Goal: Information Seeking & Learning: Find specific page/section

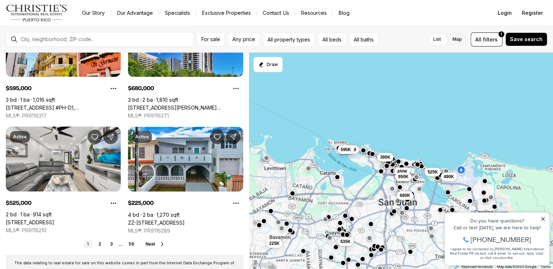
scroll to position [529, 0]
click at [209, 38] on span "For sale" at bounding box center [210, 39] width 19 height 6
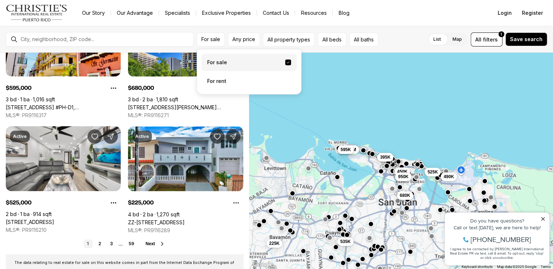
click at [217, 65] on label "For sale" at bounding box center [248, 62] width 95 height 17
click at [285, 65] on button "For sale" at bounding box center [288, 63] width 6 height 6
click at [217, 65] on label "For sale" at bounding box center [248, 62] width 95 height 17
click at [285, 65] on button "For sale" at bounding box center [288, 63] width 6 height 6
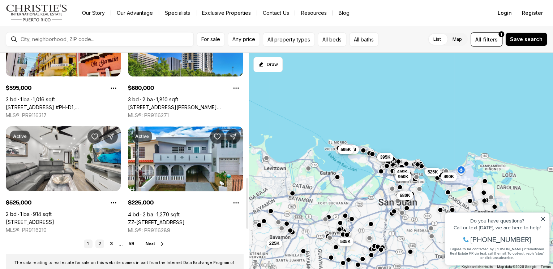
click at [98, 243] on link "2" at bounding box center [99, 244] width 9 height 9
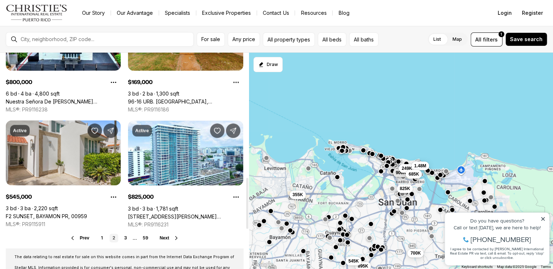
scroll to position [527, 0]
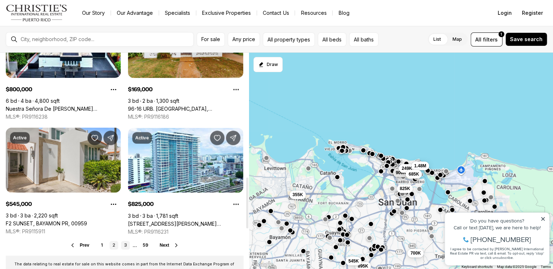
click at [125, 245] on link "3" at bounding box center [125, 245] width 9 height 9
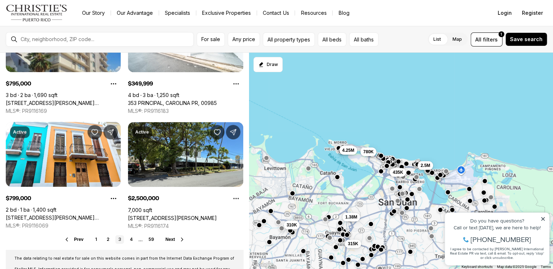
scroll to position [534, 0]
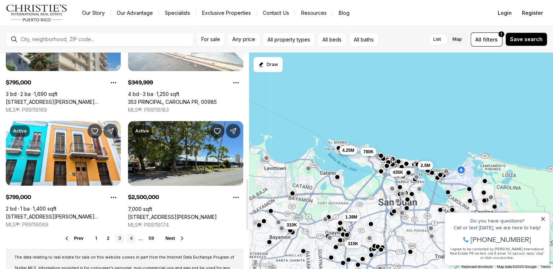
click at [131, 238] on link "4" at bounding box center [131, 238] width 9 height 9
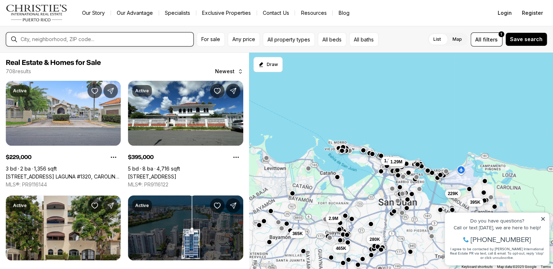
click at [94, 40] on input "text" at bounding box center [106, 39] width 170 height 6
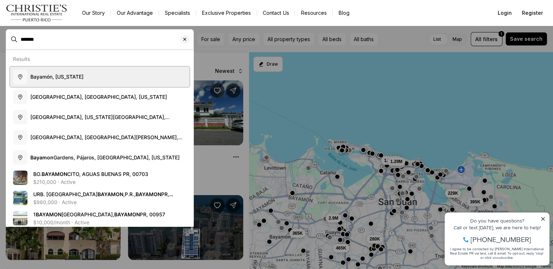
click at [72, 76] on span "Bayamón, Puerto Rico" at bounding box center [56, 77] width 53 height 6
type input "**********"
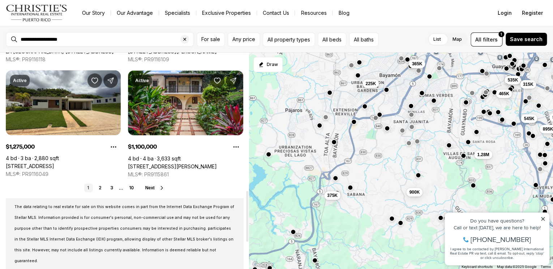
scroll to position [588, 0]
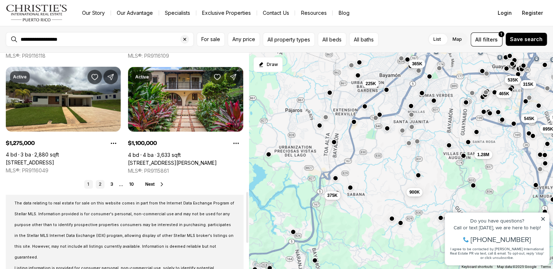
click at [99, 184] on link "2" at bounding box center [100, 184] width 9 height 9
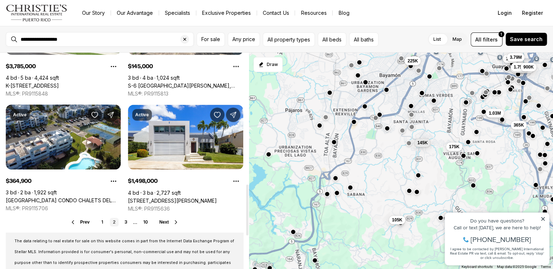
scroll to position [558, 0]
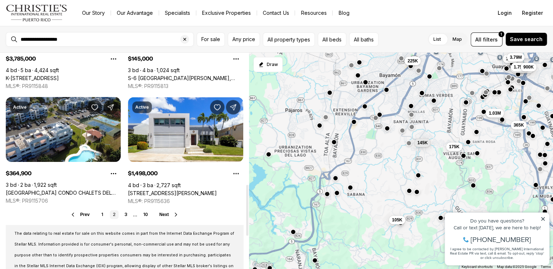
click at [174, 215] on icon at bounding box center [176, 215] width 6 height 6
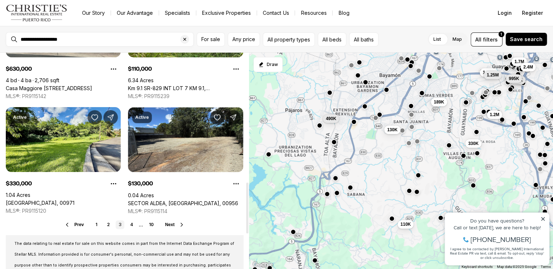
scroll to position [549, 0]
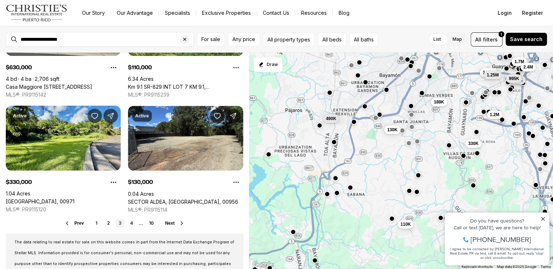
click at [182, 223] on icon at bounding box center [182, 223] width 2 height 3
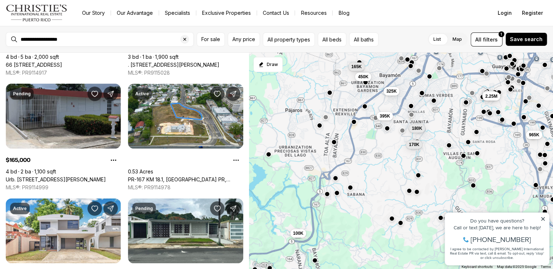
scroll to position [233, 0]
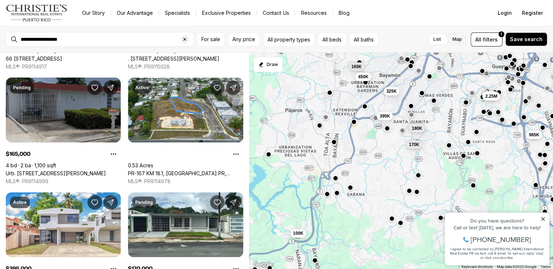
click at [66, 171] on link "Urb. Santa Elena CALLE 9 #E-5, BAYAMON PR, 00957" at bounding box center [56, 174] width 100 height 7
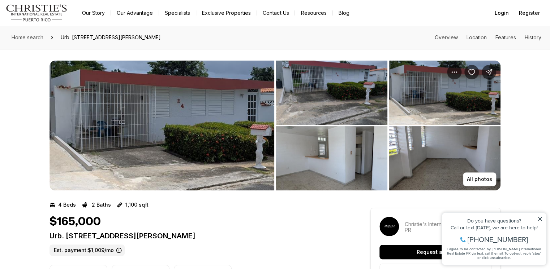
click at [348, 94] on img "View image gallery" at bounding box center [332, 93] width 112 height 64
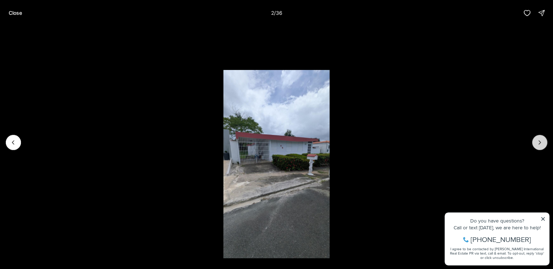
click at [542, 144] on icon "Next slide" at bounding box center [539, 142] width 7 height 7
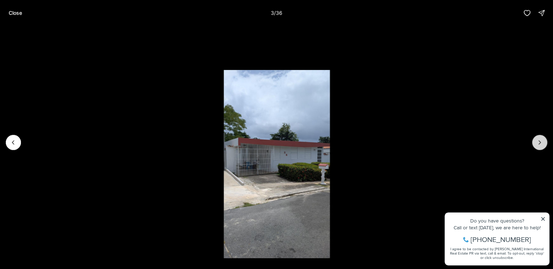
click at [542, 144] on icon "Next slide" at bounding box center [539, 142] width 7 height 7
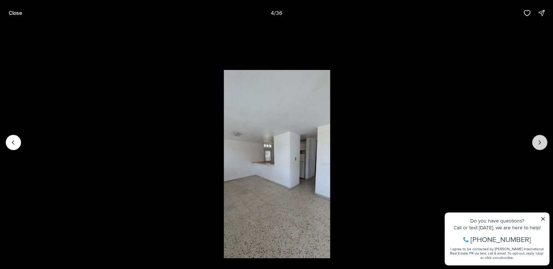
click at [542, 144] on icon "Next slide" at bounding box center [539, 142] width 7 height 7
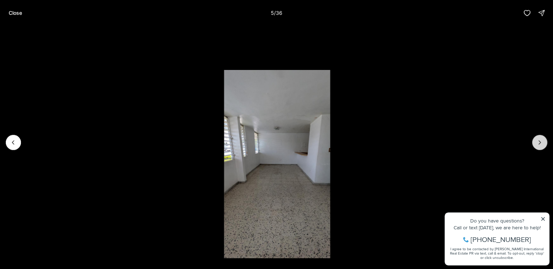
click at [542, 144] on icon "Next slide" at bounding box center [539, 142] width 7 height 7
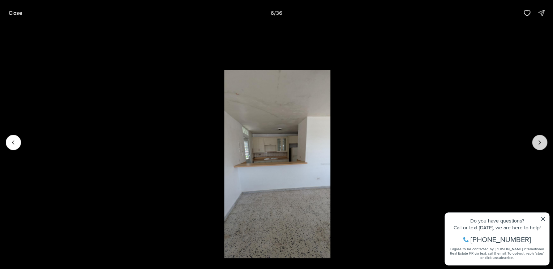
click at [542, 144] on icon "Next slide" at bounding box center [539, 142] width 7 height 7
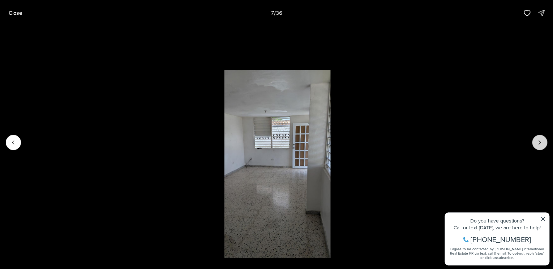
click at [542, 144] on icon "Next slide" at bounding box center [539, 142] width 7 height 7
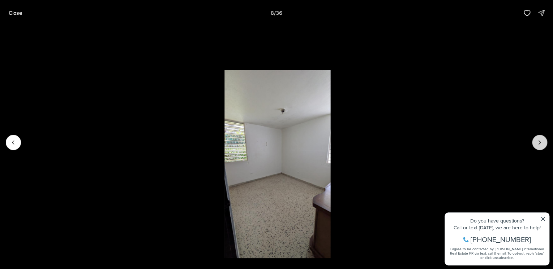
click at [542, 144] on icon "Next slide" at bounding box center [539, 142] width 7 height 7
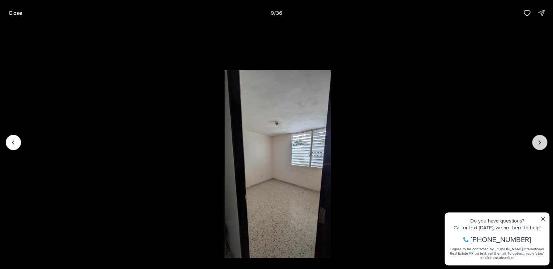
click at [542, 144] on icon "Next slide" at bounding box center [539, 142] width 7 height 7
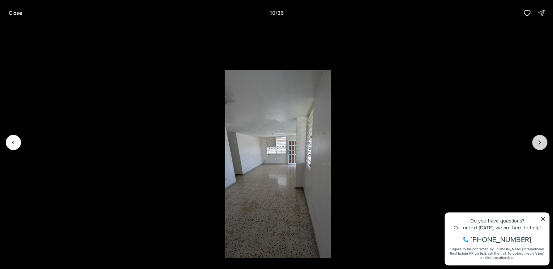
click at [542, 144] on icon "Next slide" at bounding box center [539, 142] width 7 height 7
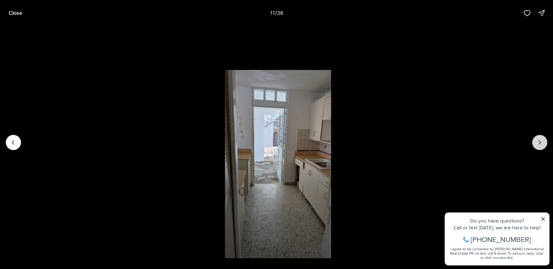
click at [542, 144] on icon "Next slide" at bounding box center [539, 142] width 7 height 7
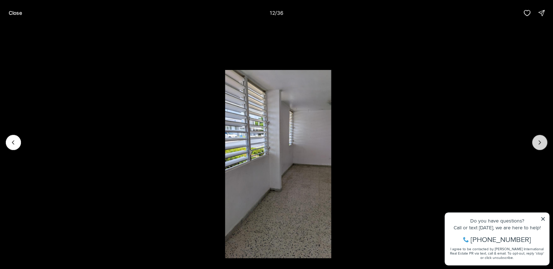
click at [542, 144] on icon "Next slide" at bounding box center [539, 142] width 7 height 7
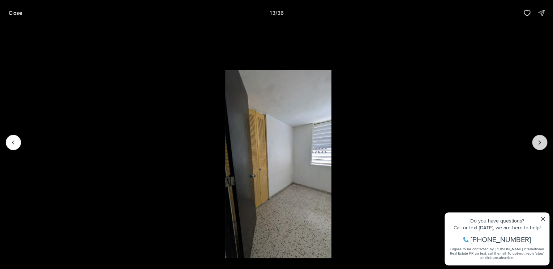
click at [542, 144] on icon "Next slide" at bounding box center [539, 142] width 7 height 7
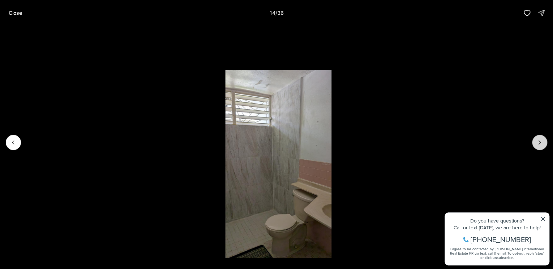
click at [542, 144] on icon "Next slide" at bounding box center [539, 142] width 7 height 7
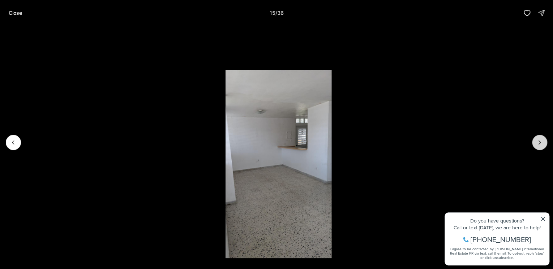
click at [542, 144] on icon "Next slide" at bounding box center [539, 142] width 7 height 7
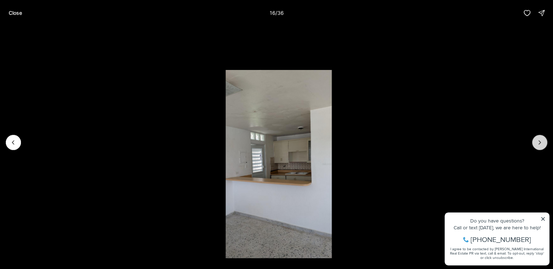
click at [542, 144] on icon "Next slide" at bounding box center [539, 142] width 7 height 7
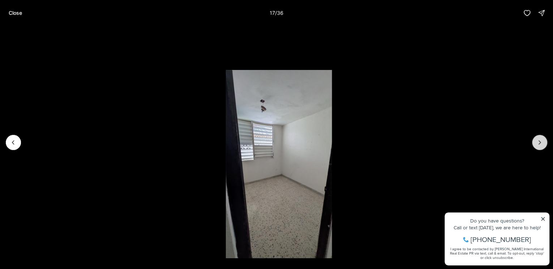
click at [542, 144] on icon "Next slide" at bounding box center [539, 142] width 7 height 7
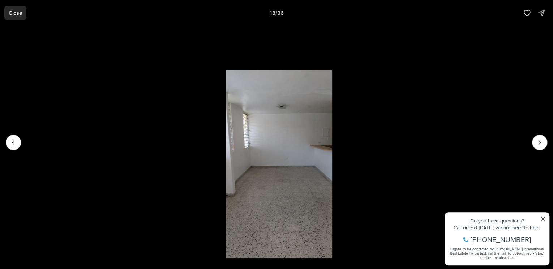
click at [16, 14] on p "Close" at bounding box center [15, 13] width 13 height 6
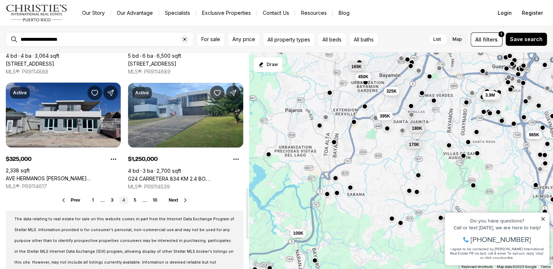
scroll to position [574, 0]
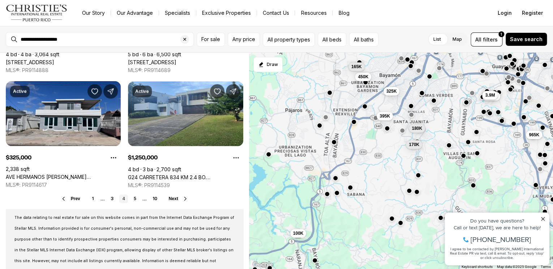
click at [184, 199] on icon at bounding box center [185, 199] width 6 height 6
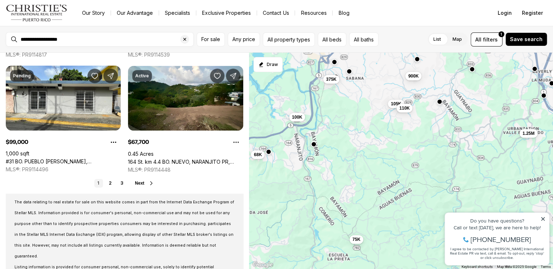
scroll to position [594, 0]
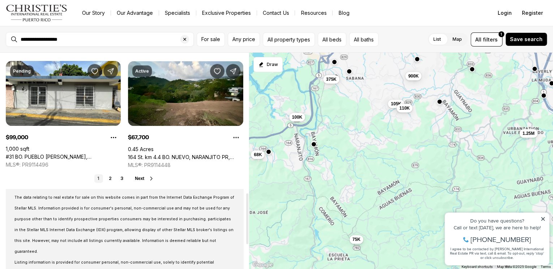
click at [150, 179] on icon at bounding box center [151, 179] width 6 height 6
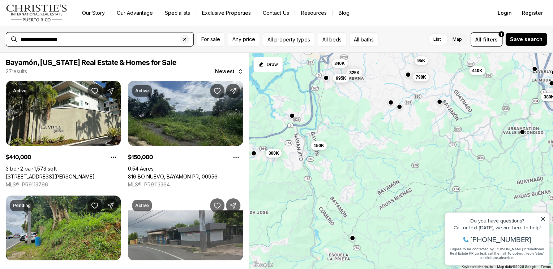
click at [105, 39] on input "**********" at bounding box center [106, 39] width 170 height 6
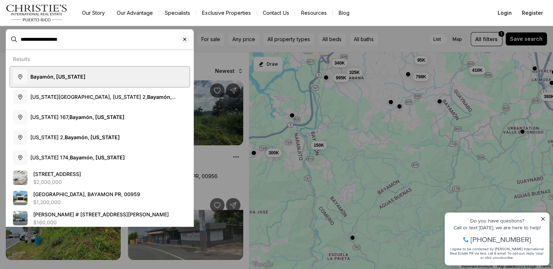
click at [61, 79] on b "Bayamón, [US_STATE]" at bounding box center [57, 77] width 55 height 6
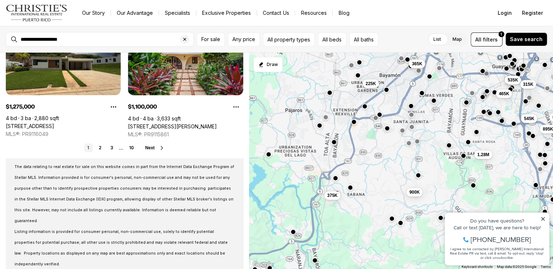
scroll to position [628, 0]
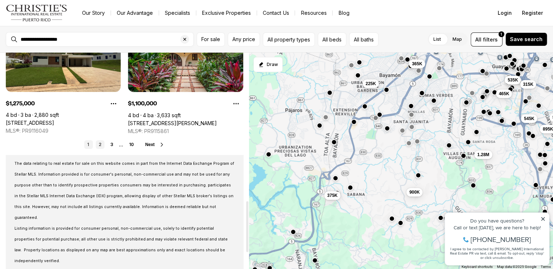
click at [100, 145] on link "2" at bounding box center [100, 145] width 9 height 9
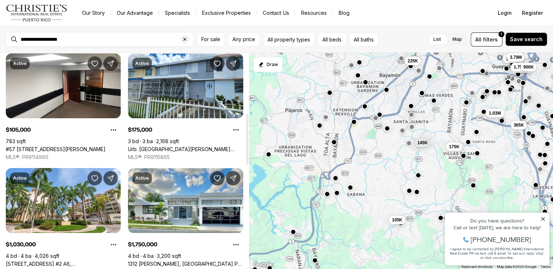
scroll to position [259, 0]
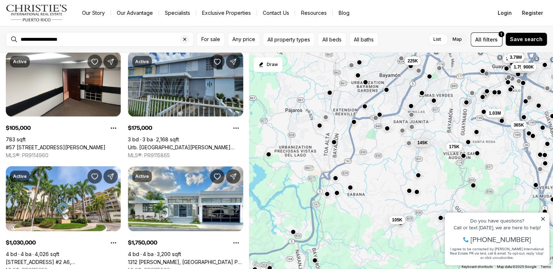
click at [188, 144] on link "Urb. Irlanda Heights CALLE MIZAR, BAYAMON PR, 00956" at bounding box center [185, 147] width 115 height 7
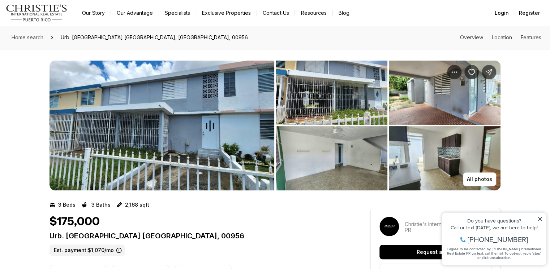
click at [334, 98] on img "View image gallery" at bounding box center [332, 93] width 112 height 64
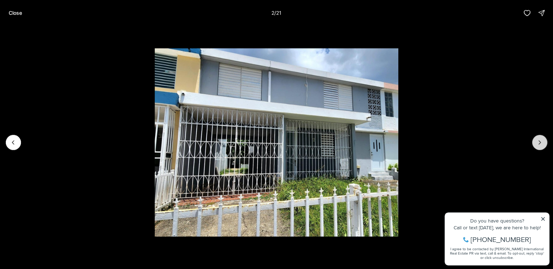
click at [542, 145] on icon "Next slide" at bounding box center [539, 142] width 7 height 7
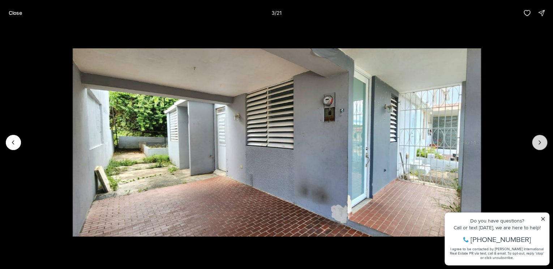
click at [542, 145] on icon "Next slide" at bounding box center [539, 142] width 7 height 7
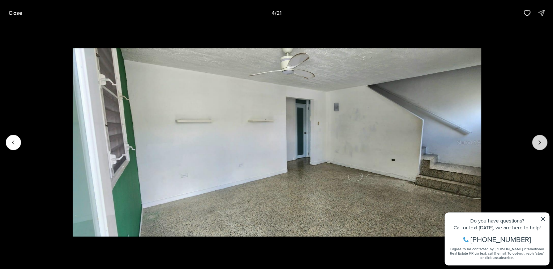
click at [542, 145] on icon "Next slide" at bounding box center [539, 142] width 7 height 7
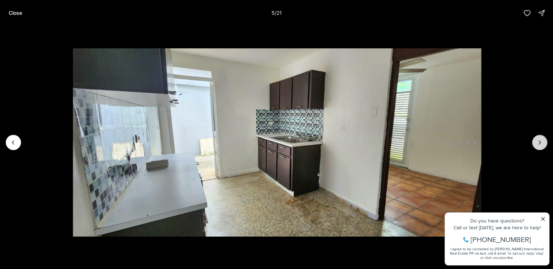
click at [542, 145] on icon "Next slide" at bounding box center [539, 142] width 7 height 7
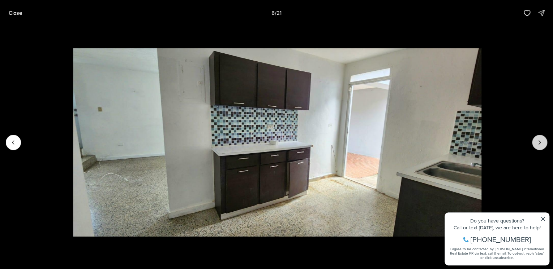
click at [542, 145] on icon "Next slide" at bounding box center [539, 142] width 7 height 7
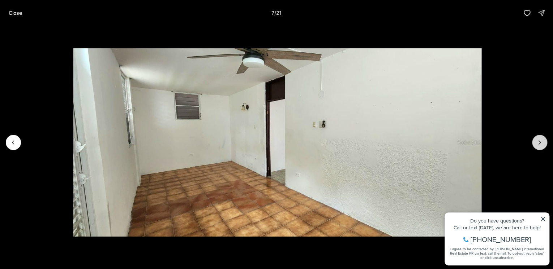
click at [542, 145] on icon "Next slide" at bounding box center [539, 142] width 7 height 7
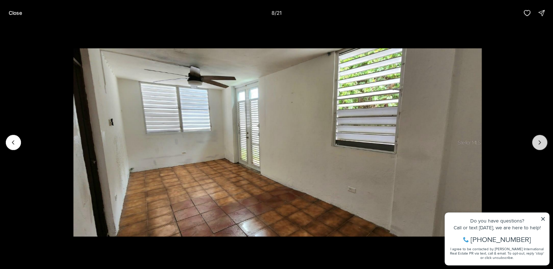
click at [542, 145] on icon "Next slide" at bounding box center [539, 142] width 7 height 7
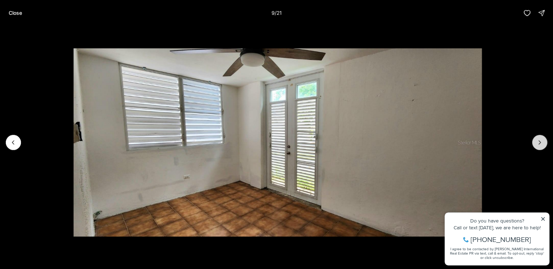
click at [542, 145] on icon "Next slide" at bounding box center [539, 142] width 7 height 7
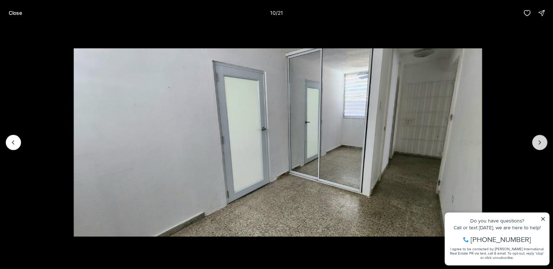
click at [542, 145] on icon "Next slide" at bounding box center [539, 142] width 7 height 7
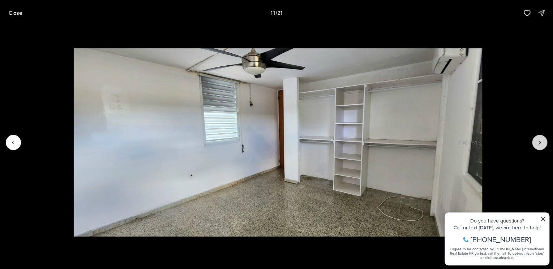
click at [542, 145] on icon "Next slide" at bounding box center [539, 142] width 7 height 7
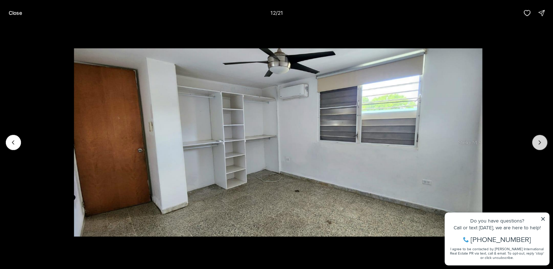
click at [542, 145] on icon "Next slide" at bounding box center [539, 142] width 7 height 7
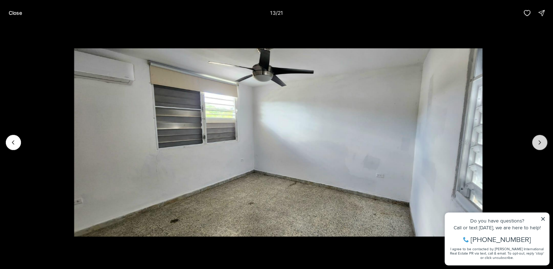
click at [542, 145] on icon "Next slide" at bounding box center [539, 142] width 7 height 7
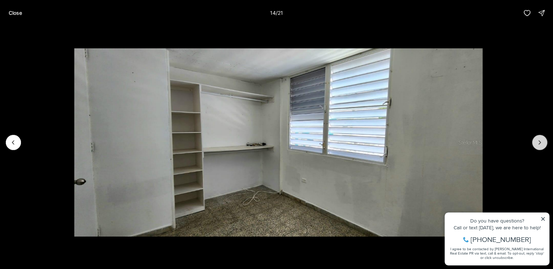
click at [542, 145] on icon "Next slide" at bounding box center [539, 142] width 7 height 7
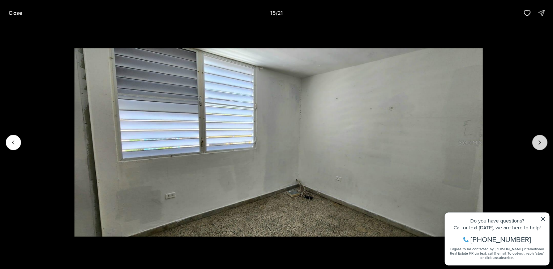
click at [542, 145] on icon "Next slide" at bounding box center [539, 142] width 7 height 7
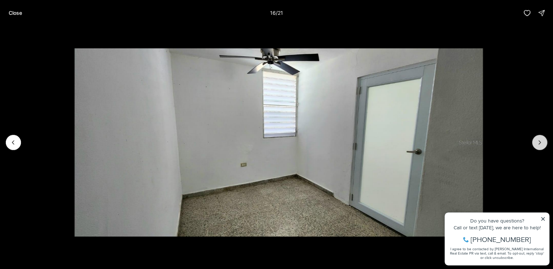
click at [542, 145] on icon "Next slide" at bounding box center [539, 142] width 7 height 7
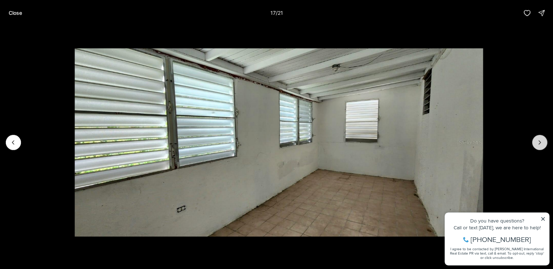
click at [542, 145] on icon "Next slide" at bounding box center [539, 142] width 7 height 7
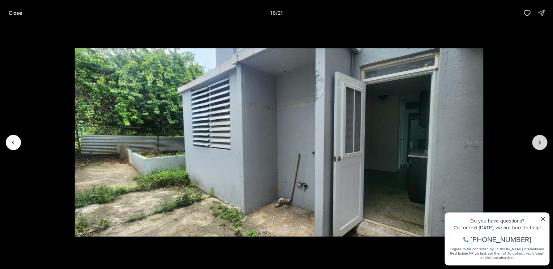
click at [542, 145] on icon "Next slide" at bounding box center [539, 142] width 7 height 7
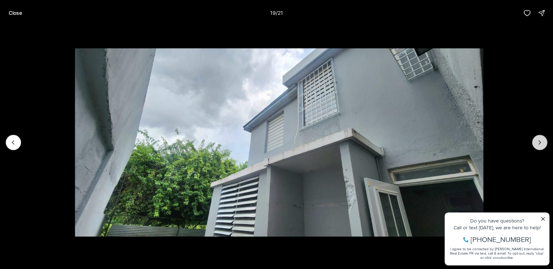
click at [542, 145] on icon "Next slide" at bounding box center [539, 142] width 7 height 7
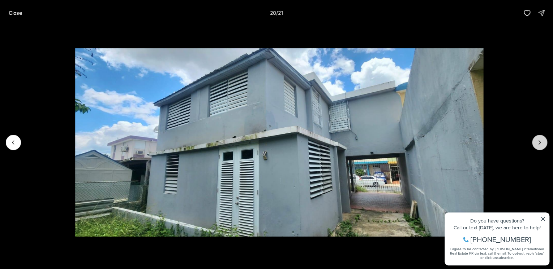
click at [542, 145] on icon "Next slide" at bounding box center [539, 142] width 7 height 7
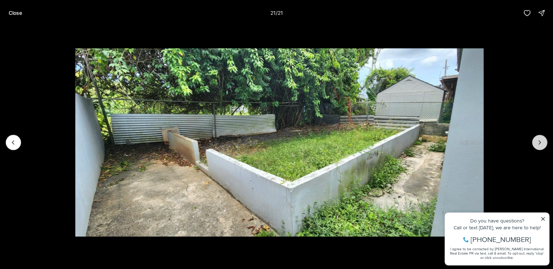
click at [542, 145] on div at bounding box center [539, 142] width 15 height 15
click at [541, 142] on div at bounding box center [539, 142] width 15 height 15
click at [10, 143] on icon "Previous slide" at bounding box center [13, 142] width 7 height 7
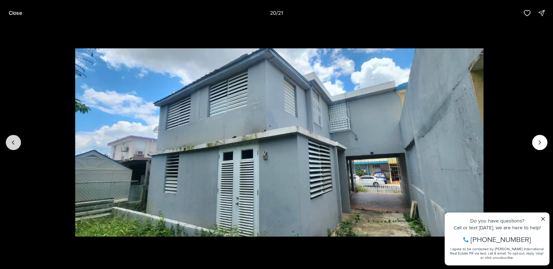
click at [10, 143] on icon "Previous slide" at bounding box center [13, 142] width 7 height 7
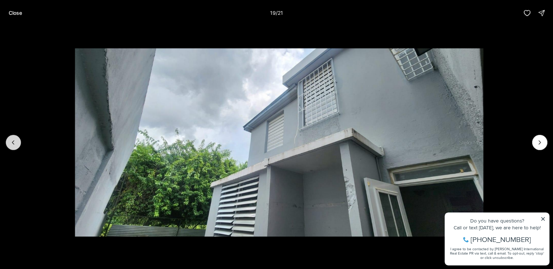
click at [10, 143] on icon "Previous slide" at bounding box center [13, 142] width 7 height 7
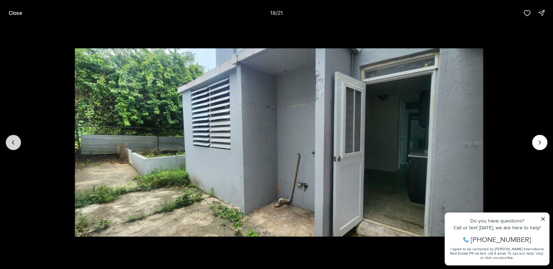
click at [10, 143] on icon "Previous slide" at bounding box center [13, 142] width 7 height 7
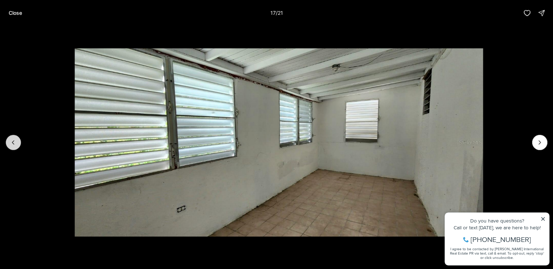
click at [10, 143] on icon "Previous slide" at bounding box center [13, 142] width 7 height 7
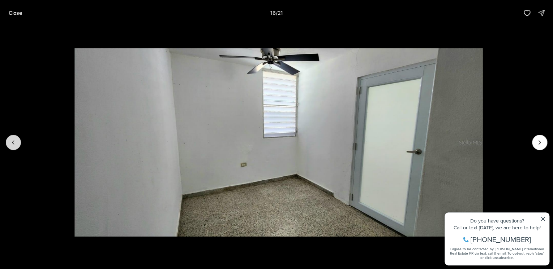
click at [10, 143] on icon "Previous slide" at bounding box center [13, 142] width 7 height 7
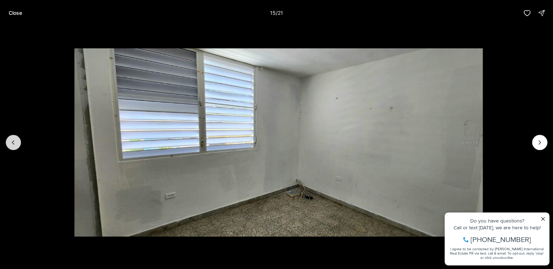
click at [10, 143] on icon "Previous slide" at bounding box center [13, 142] width 7 height 7
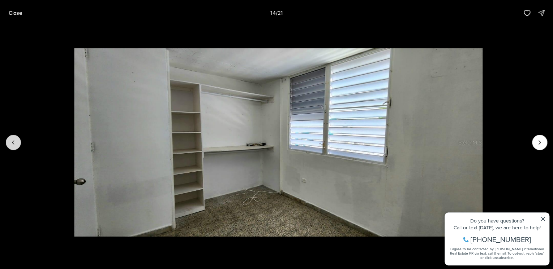
click at [10, 143] on icon "Previous slide" at bounding box center [13, 142] width 7 height 7
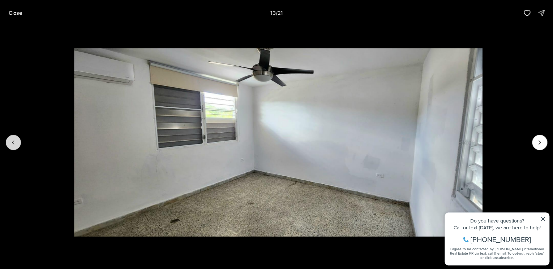
click at [10, 143] on icon "Previous slide" at bounding box center [13, 142] width 7 height 7
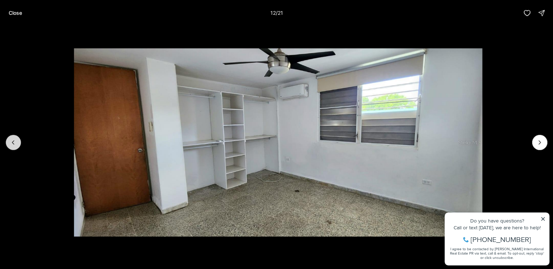
click at [10, 143] on icon "Previous slide" at bounding box center [13, 142] width 7 height 7
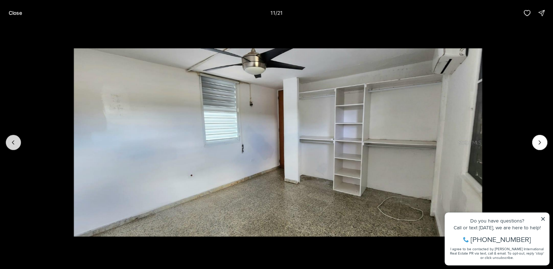
click at [10, 143] on icon "Previous slide" at bounding box center [13, 142] width 7 height 7
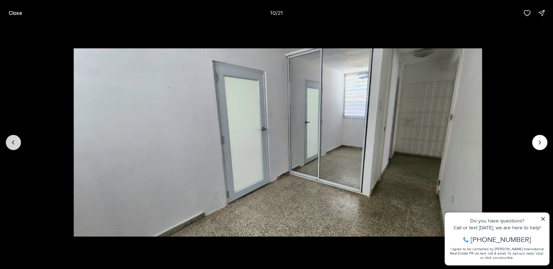
click at [10, 143] on icon "Previous slide" at bounding box center [13, 142] width 7 height 7
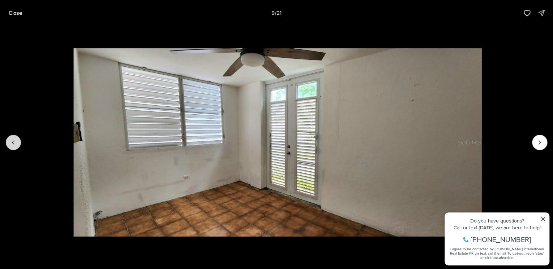
click at [10, 143] on icon "Previous slide" at bounding box center [13, 142] width 7 height 7
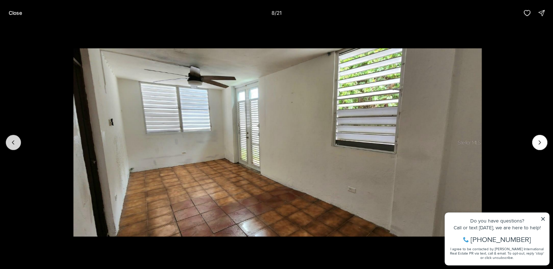
click at [10, 143] on icon "Previous slide" at bounding box center [13, 142] width 7 height 7
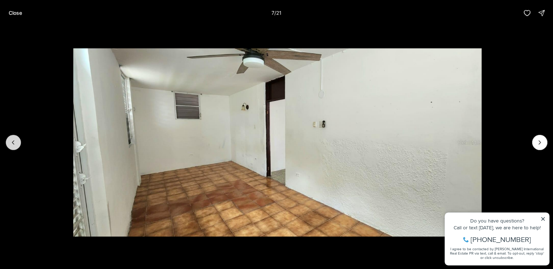
click at [10, 143] on icon "Previous slide" at bounding box center [13, 142] width 7 height 7
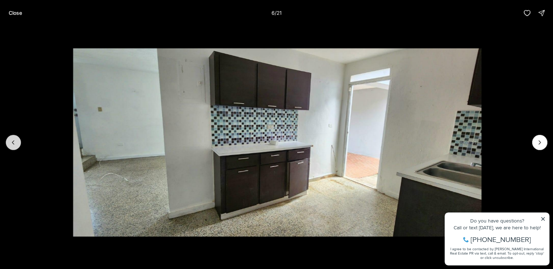
click at [10, 143] on icon "Previous slide" at bounding box center [13, 142] width 7 height 7
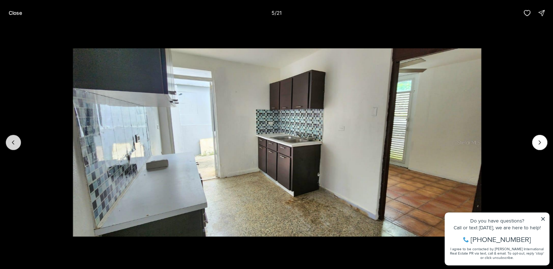
click at [10, 143] on icon "Previous slide" at bounding box center [13, 142] width 7 height 7
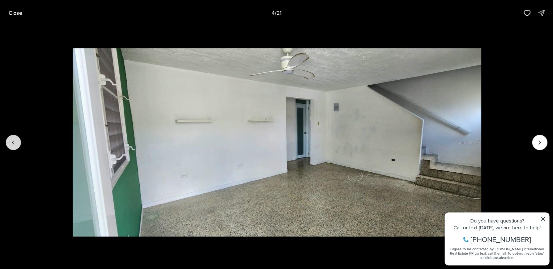
click at [10, 143] on icon "Previous slide" at bounding box center [13, 142] width 7 height 7
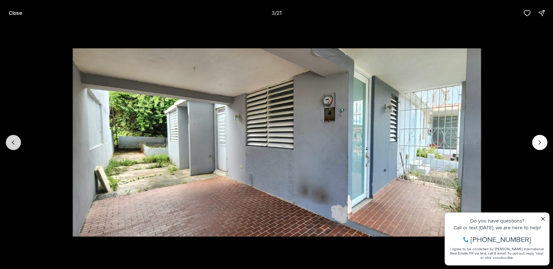
click at [10, 143] on icon "Previous slide" at bounding box center [13, 142] width 7 height 7
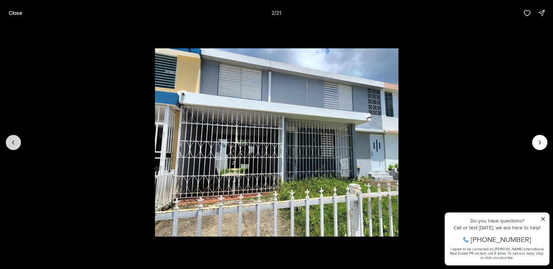
click at [10, 143] on icon "Previous slide" at bounding box center [13, 142] width 7 height 7
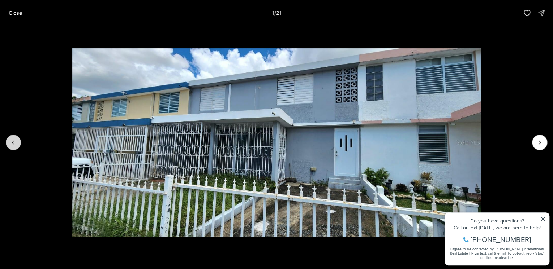
click at [10, 143] on div at bounding box center [13, 142] width 15 height 15
click at [14, 143] on div at bounding box center [13, 142] width 15 height 15
click at [12, 13] on p "Close" at bounding box center [15, 13] width 13 height 6
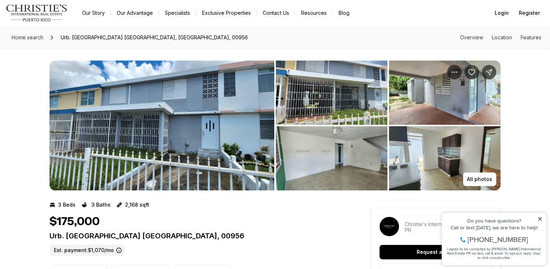
drag, startPoint x: 551, startPoint y: 35, endPoint x: 542, endPoint y: 32, distance: 9.5
click at [542, 32] on div "Home search Urb. Irlanda Heights CALLE MIZAR, BAYAMON PR, 00956 Overview Locati…" at bounding box center [275, 37] width 550 height 23
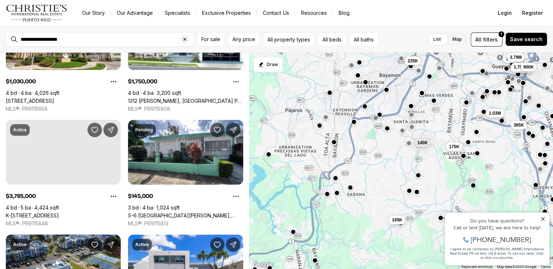
scroll to position [422, 0]
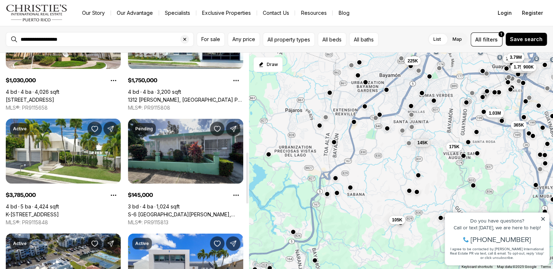
click at [178, 212] on link "S-6 [GEOGRAPHIC_DATA][PERSON_NAME], BAYAMON PR, 00956" at bounding box center [185, 215] width 115 height 7
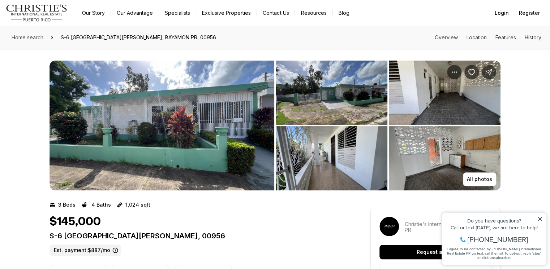
click at [325, 100] on img "View image gallery" at bounding box center [332, 93] width 112 height 64
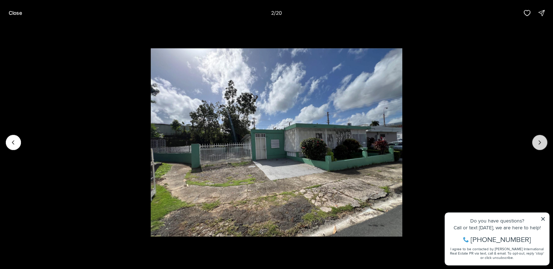
click at [534, 144] on button "Next slide" at bounding box center [539, 142] width 15 height 15
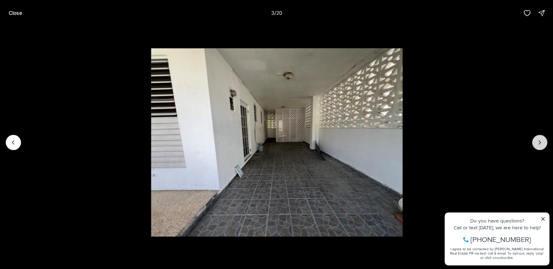
click at [534, 144] on button "Next slide" at bounding box center [539, 142] width 15 height 15
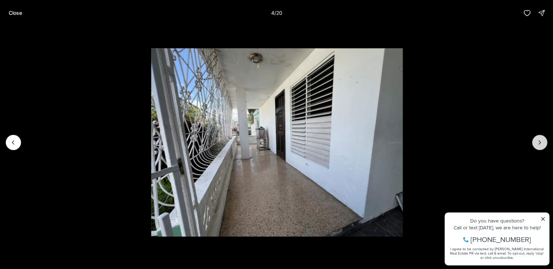
click at [534, 144] on button "Next slide" at bounding box center [539, 142] width 15 height 15
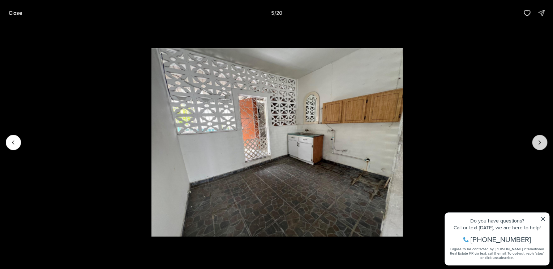
click at [534, 144] on button "Next slide" at bounding box center [539, 142] width 15 height 15
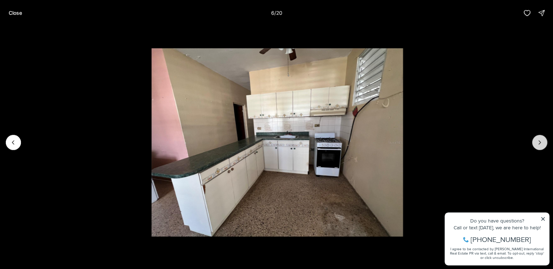
click at [534, 144] on button "Next slide" at bounding box center [539, 142] width 15 height 15
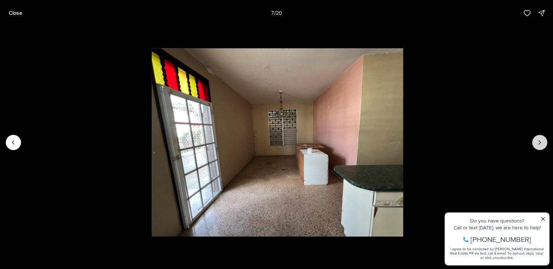
click at [534, 144] on button "Next slide" at bounding box center [539, 142] width 15 height 15
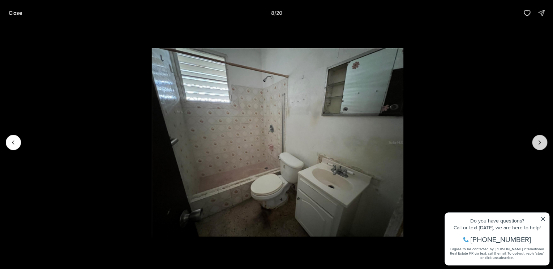
click at [534, 144] on button "Next slide" at bounding box center [539, 142] width 15 height 15
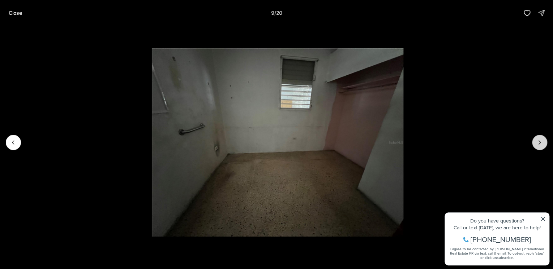
click at [534, 144] on button "Next slide" at bounding box center [539, 142] width 15 height 15
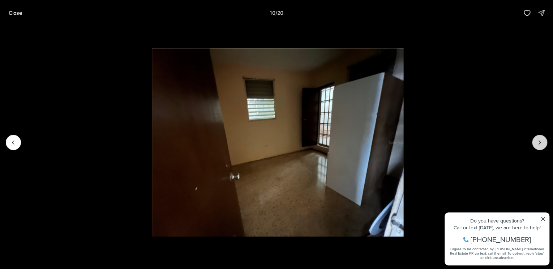
click at [534, 144] on button "Next slide" at bounding box center [539, 142] width 15 height 15
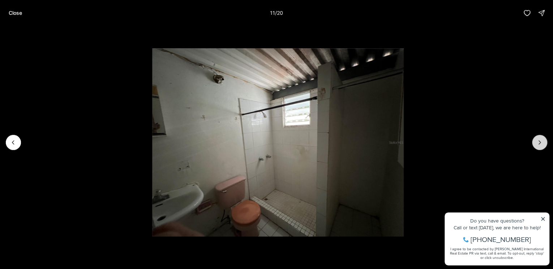
click at [534, 144] on button "Next slide" at bounding box center [539, 142] width 15 height 15
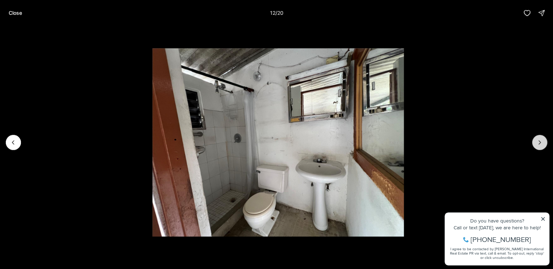
click at [534, 144] on button "Next slide" at bounding box center [539, 142] width 15 height 15
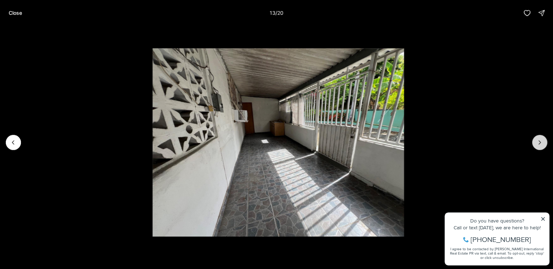
click at [534, 144] on button "Next slide" at bounding box center [539, 142] width 15 height 15
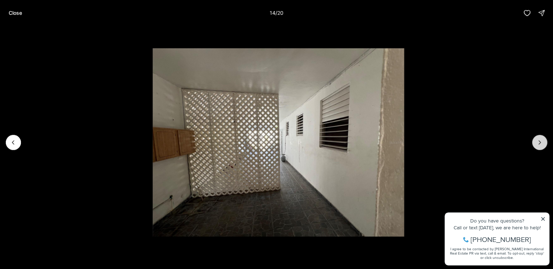
click at [534, 144] on button "Next slide" at bounding box center [539, 142] width 15 height 15
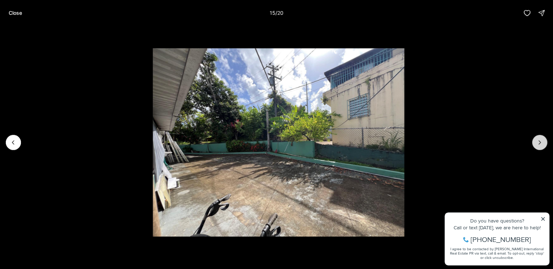
click at [534, 144] on button "Next slide" at bounding box center [539, 142] width 15 height 15
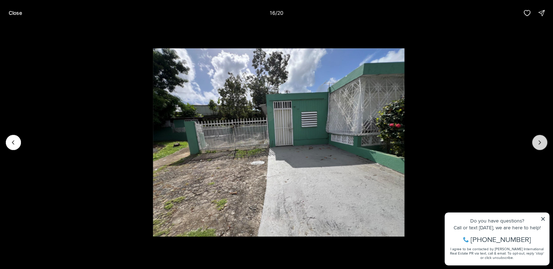
click at [534, 144] on button "Next slide" at bounding box center [539, 142] width 15 height 15
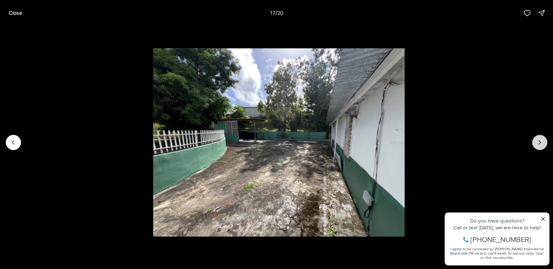
click at [534, 144] on button "Next slide" at bounding box center [539, 142] width 15 height 15
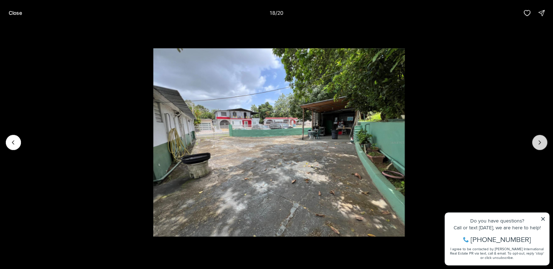
click at [534, 144] on button "Next slide" at bounding box center [539, 142] width 15 height 15
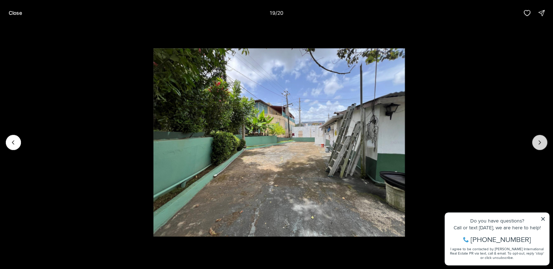
click at [534, 144] on button "Next slide" at bounding box center [539, 142] width 15 height 15
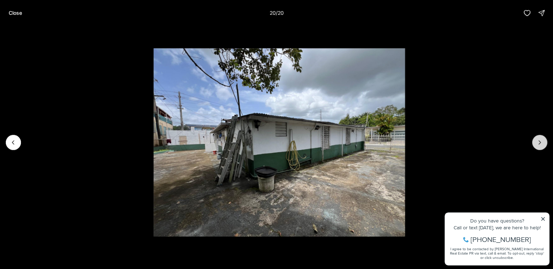
click at [534, 144] on div at bounding box center [539, 142] width 15 height 15
click at [539, 143] on div at bounding box center [539, 142] width 15 height 15
click at [20, 12] on p "Close" at bounding box center [15, 13] width 13 height 6
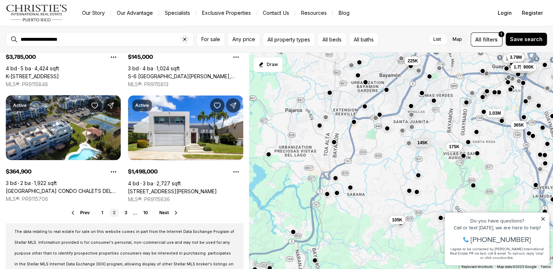
scroll to position [566, 0]
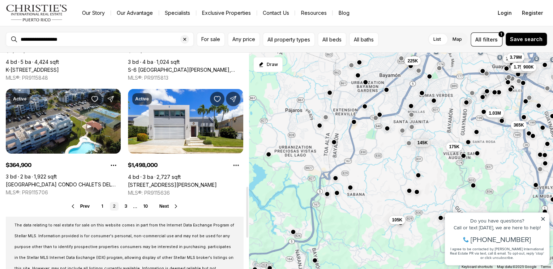
click at [174, 206] on icon at bounding box center [176, 207] width 6 height 6
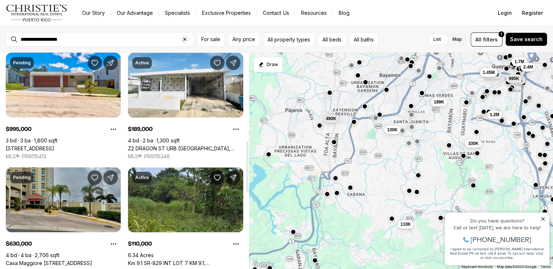
scroll to position [379, 0]
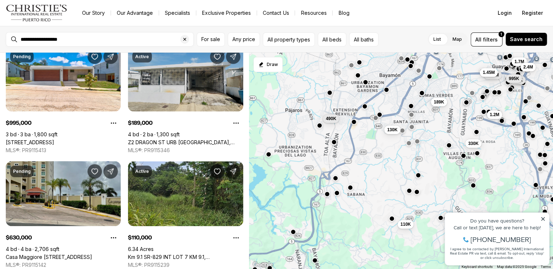
click at [176, 139] on link "Z2 DRAGON ST URB [GEOGRAPHIC_DATA], BAYAMON PR, 00956" at bounding box center [185, 142] width 115 height 7
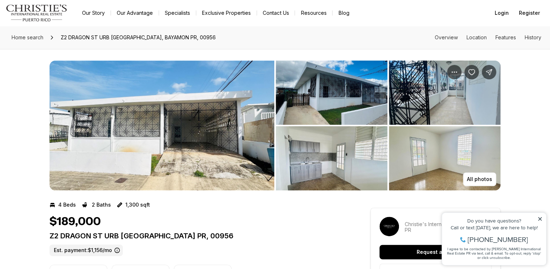
click at [354, 101] on img "View image gallery" at bounding box center [332, 93] width 112 height 64
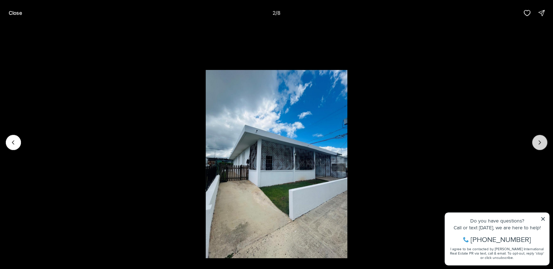
click at [538, 143] on icon "Next slide" at bounding box center [539, 142] width 7 height 7
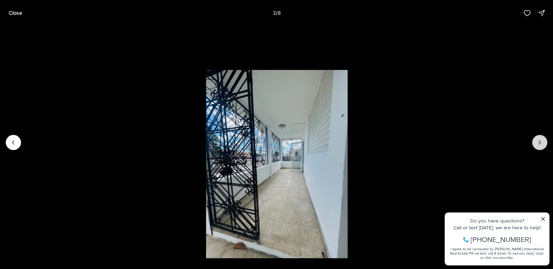
click at [538, 143] on icon "Next slide" at bounding box center [539, 142] width 7 height 7
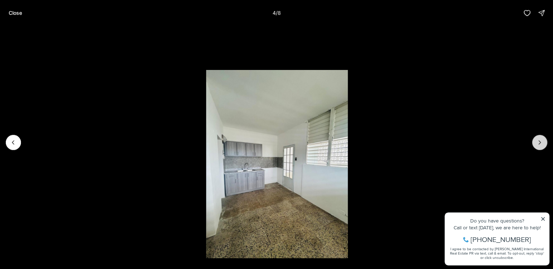
click at [538, 143] on icon "Next slide" at bounding box center [539, 142] width 7 height 7
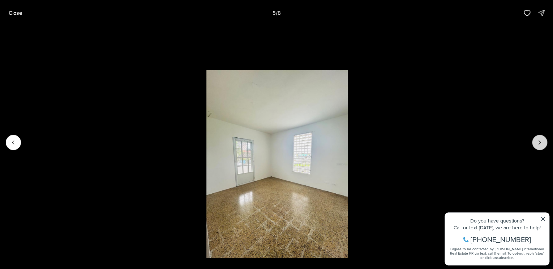
click at [538, 143] on icon "Next slide" at bounding box center [539, 142] width 7 height 7
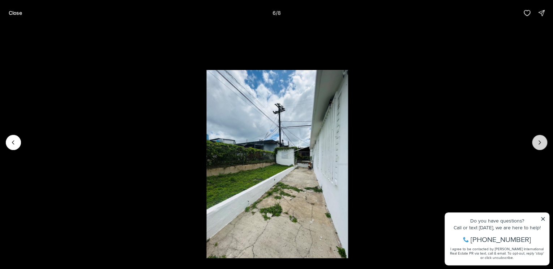
click at [538, 143] on icon "Next slide" at bounding box center [539, 142] width 7 height 7
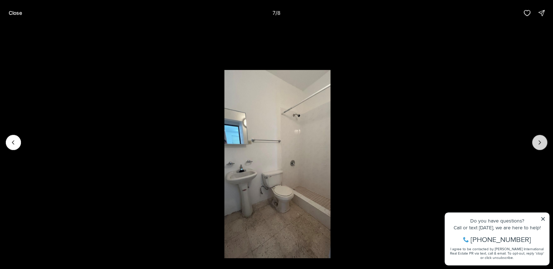
click at [538, 143] on icon "Next slide" at bounding box center [539, 142] width 7 height 7
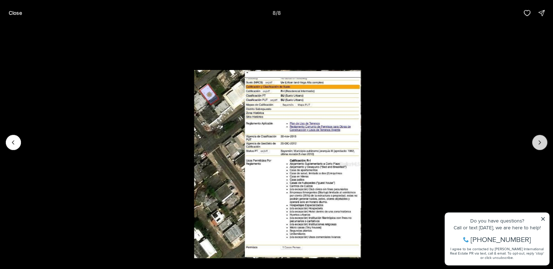
click at [538, 143] on div at bounding box center [539, 142] width 15 height 15
click at [540, 143] on div at bounding box center [539, 142] width 15 height 15
click at [19, 12] on p "Close" at bounding box center [15, 13] width 13 height 6
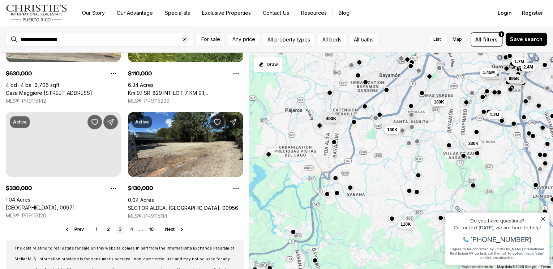
scroll to position [545, 0]
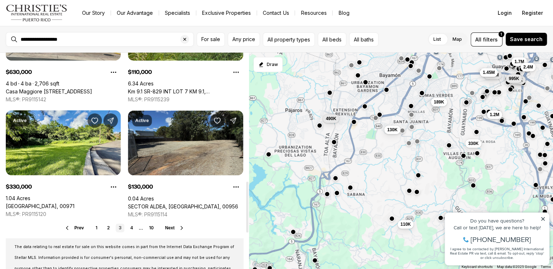
click at [185, 203] on link "SECTOR ALDEA, [GEOGRAPHIC_DATA], 00956" at bounding box center [183, 206] width 110 height 7
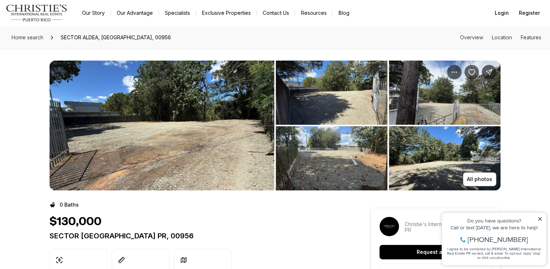
click at [347, 97] on img "View image gallery" at bounding box center [332, 93] width 112 height 64
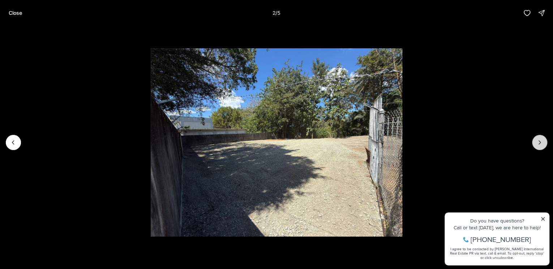
click at [540, 140] on icon "Next slide" at bounding box center [539, 142] width 7 height 7
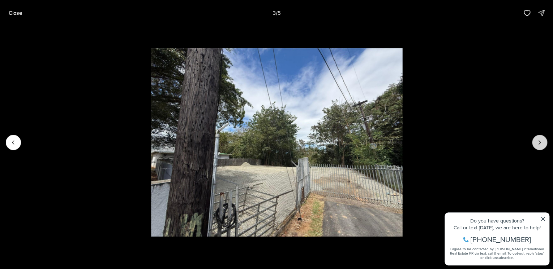
click at [540, 140] on icon "Next slide" at bounding box center [539, 142] width 7 height 7
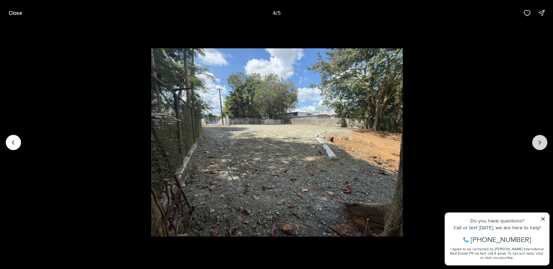
click at [540, 140] on icon "Next slide" at bounding box center [539, 142] width 7 height 7
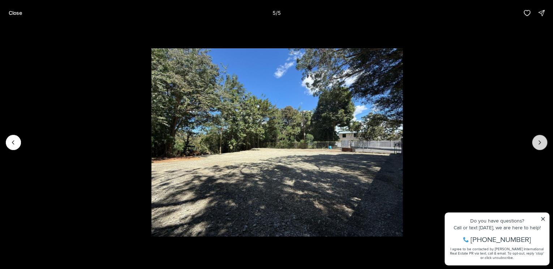
click at [540, 140] on div at bounding box center [539, 142] width 15 height 15
click at [17, 14] on p "Close" at bounding box center [15, 13] width 13 height 6
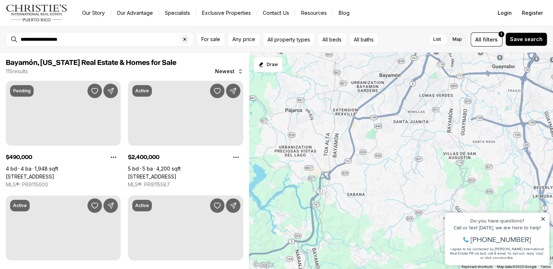
scroll to position [545, 0]
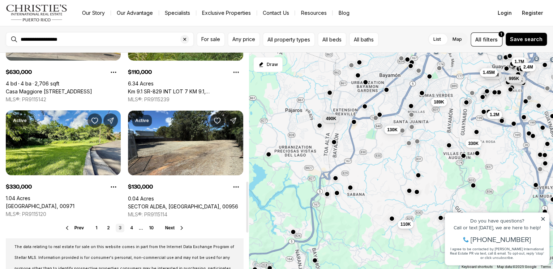
click at [180, 228] on icon at bounding box center [182, 228] width 6 height 6
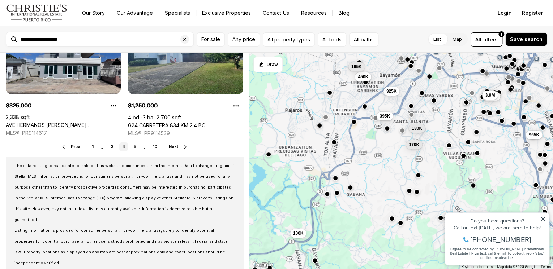
scroll to position [628, 0]
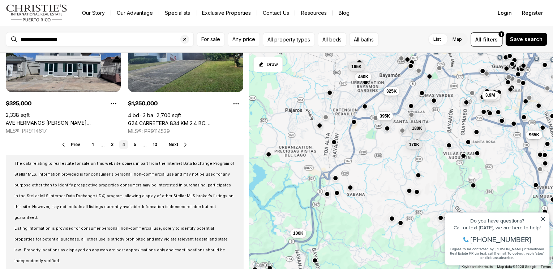
click at [183, 145] on icon at bounding box center [185, 145] width 6 height 6
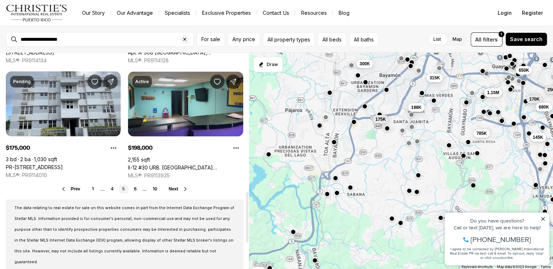
scroll to position [582, 0]
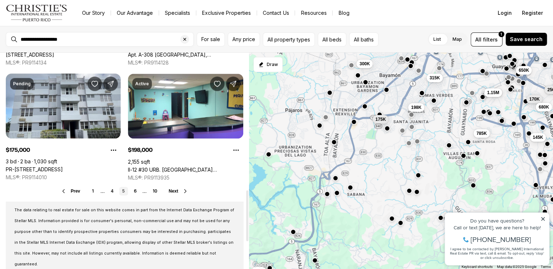
click at [184, 190] on icon at bounding box center [185, 192] width 6 height 6
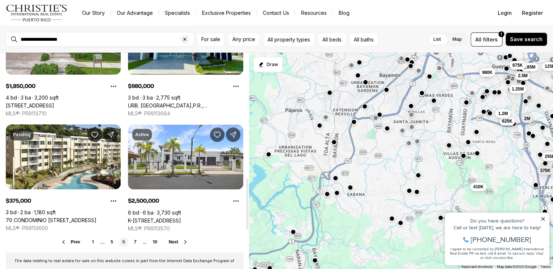
scroll to position [538, 0]
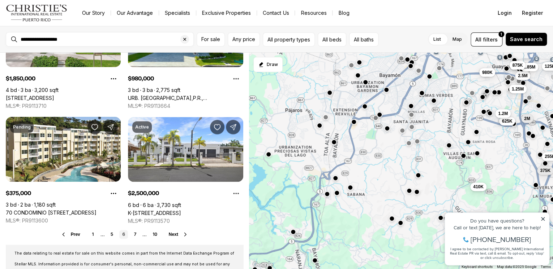
click at [176, 236] on span "Next" at bounding box center [173, 234] width 9 height 5
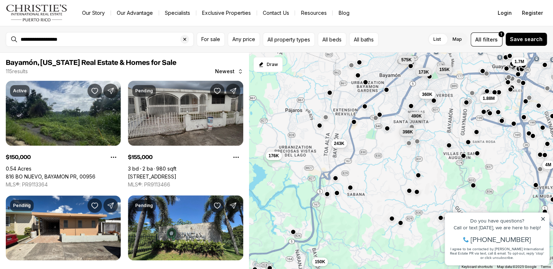
click at [169, 174] on link "23 CALLE, BAYAMON PR, 00959" at bounding box center [152, 177] width 48 height 7
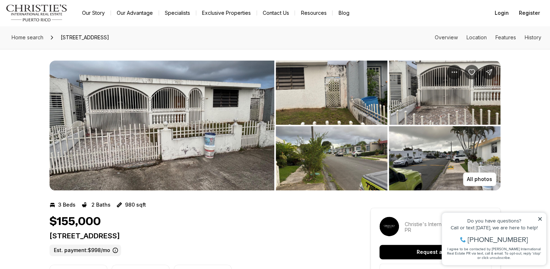
click at [366, 105] on img "View image gallery" at bounding box center [332, 93] width 112 height 64
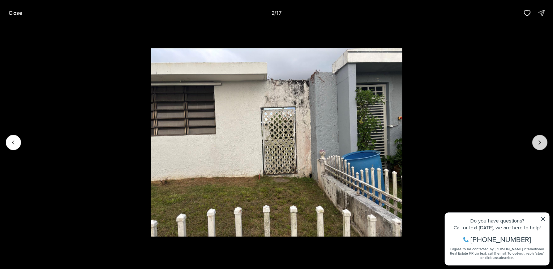
click at [544, 142] on button "Next slide" at bounding box center [539, 142] width 15 height 15
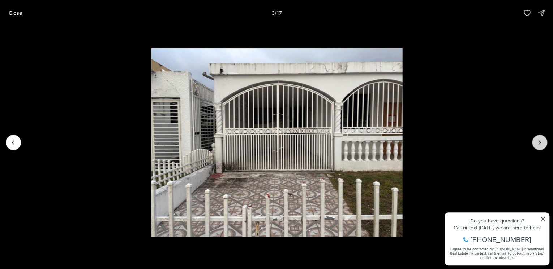
click at [544, 142] on button "Next slide" at bounding box center [539, 142] width 15 height 15
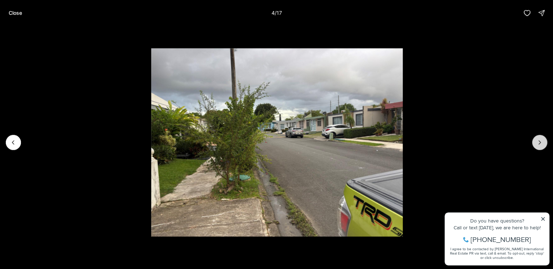
click at [544, 142] on button "Next slide" at bounding box center [539, 142] width 15 height 15
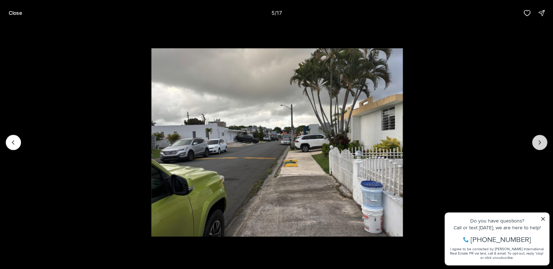
click at [544, 142] on button "Next slide" at bounding box center [539, 142] width 15 height 15
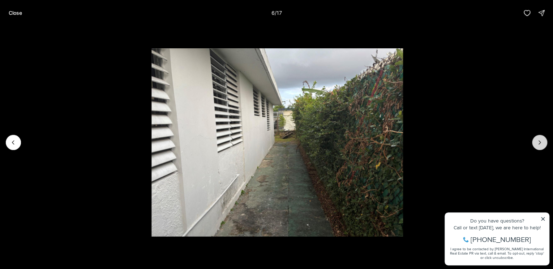
click at [544, 142] on button "Next slide" at bounding box center [539, 142] width 15 height 15
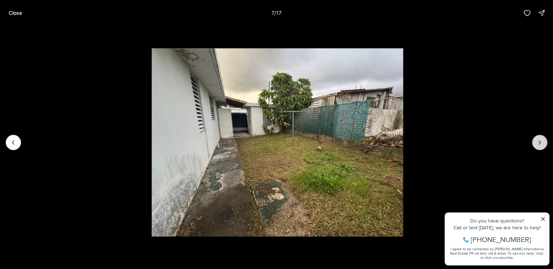
click at [544, 142] on button "Next slide" at bounding box center [539, 142] width 15 height 15
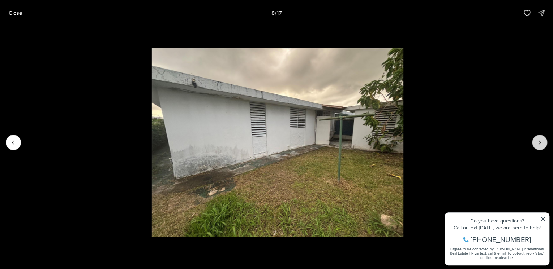
click at [544, 142] on button "Next slide" at bounding box center [539, 142] width 15 height 15
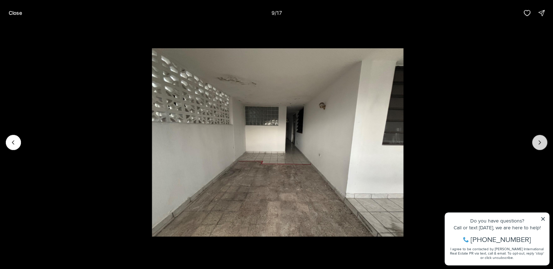
click at [544, 142] on button "Next slide" at bounding box center [539, 142] width 15 height 15
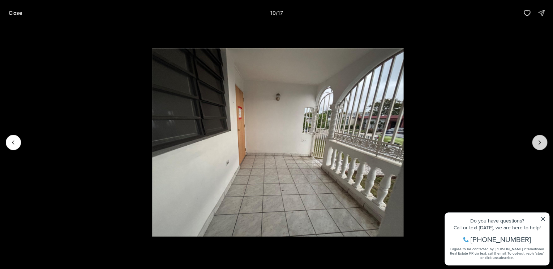
click at [544, 142] on button "Next slide" at bounding box center [539, 142] width 15 height 15
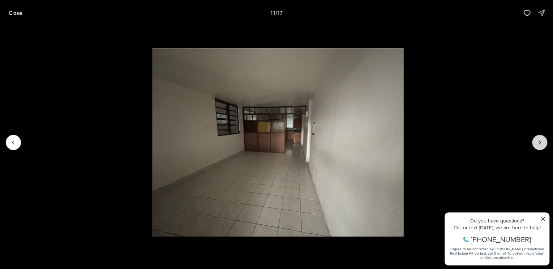
click at [544, 142] on button "Next slide" at bounding box center [539, 142] width 15 height 15
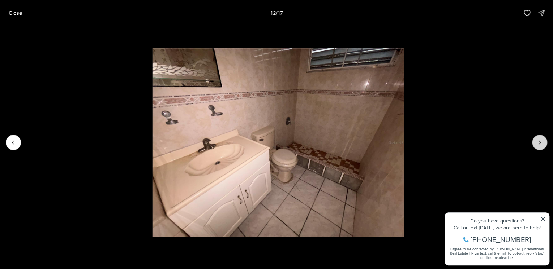
click at [544, 142] on button "Next slide" at bounding box center [539, 142] width 15 height 15
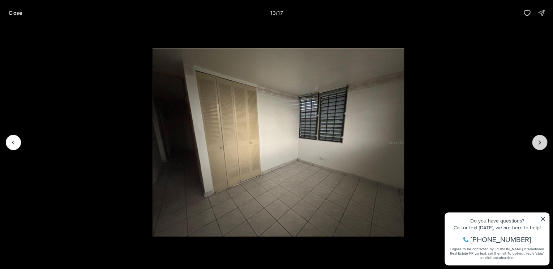
click at [544, 142] on button "Next slide" at bounding box center [539, 142] width 15 height 15
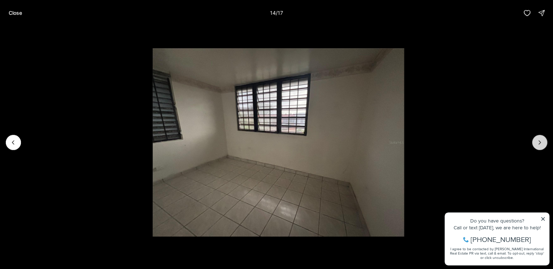
click at [544, 142] on button "Next slide" at bounding box center [539, 142] width 15 height 15
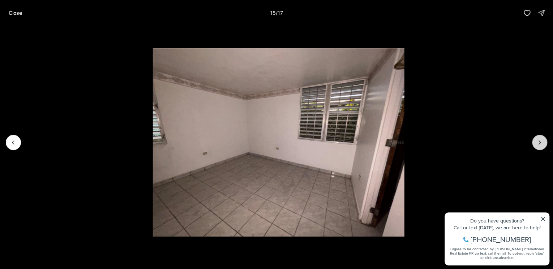
click at [544, 142] on button "Next slide" at bounding box center [539, 142] width 15 height 15
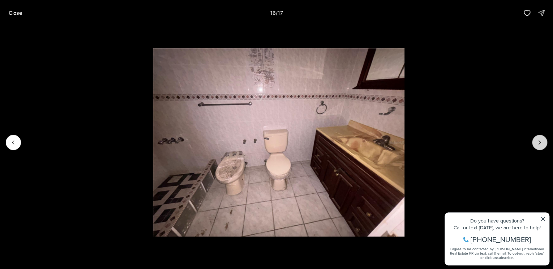
click at [544, 142] on button "Next slide" at bounding box center [539, 142] width 15 height 15
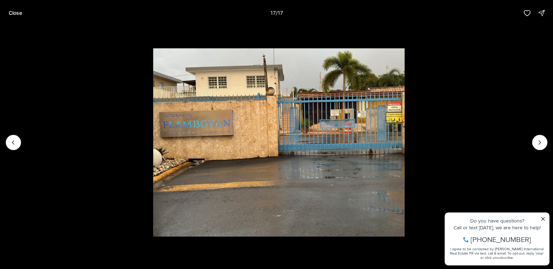
click at [540, 142] on div at bounding box center [539, 142] width 15 height 15
click at [11, 11] on p "Close" at bounding box center [15, 13] width 13 height 6
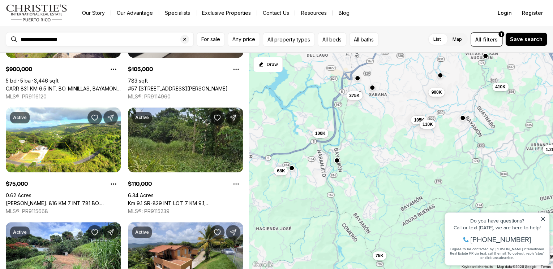
scroll to position [201, 0]
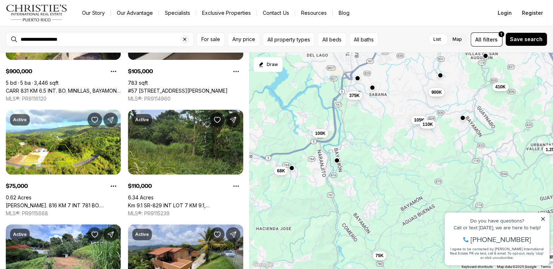
click at [64, 33] on div "**********" at bounding box center [100, 39] width 188 height 14
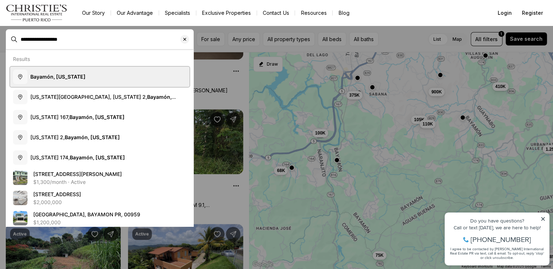
click at [66, 74] on b "Bayamón, Puerto Rico" at bounding box center [57, 77] width 55 height 6
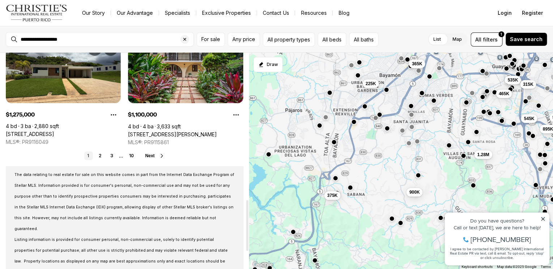
scroll to position [623, 0]
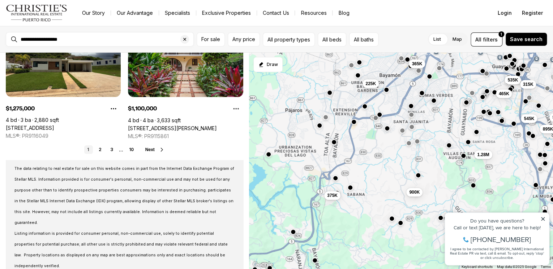
click at [152, 150] on span "Next" at bounding box center [149, 149] width 9 height 5
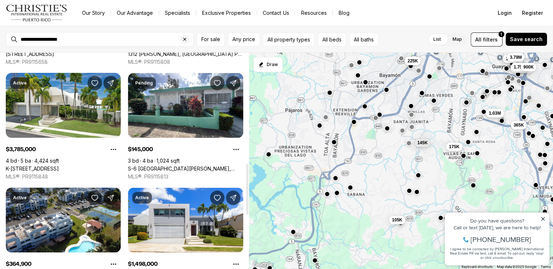
scroll to position [462, 0]
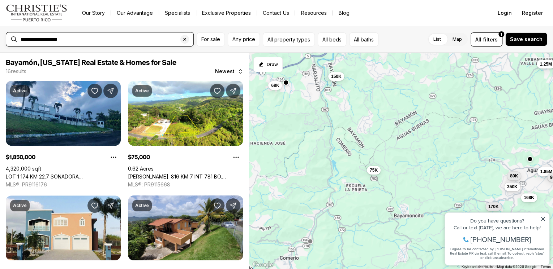
click at [79, 41] on input "**********" at bounding box center [106, 39] width 170 height 6
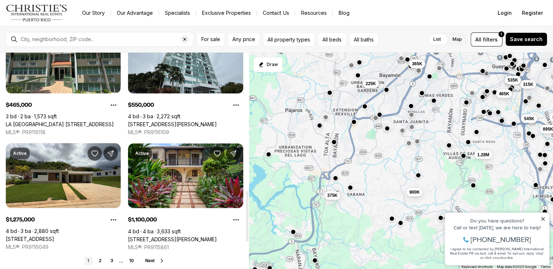
scroll to position [696, 0]
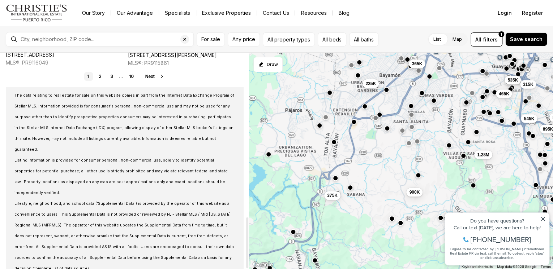
click at [162, 77] on icon at bounding box center [162, 76] width 2 height 3
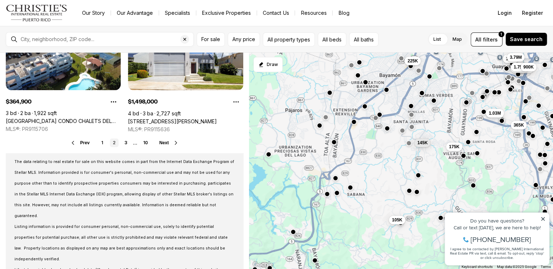
scroll to position [631, 0]
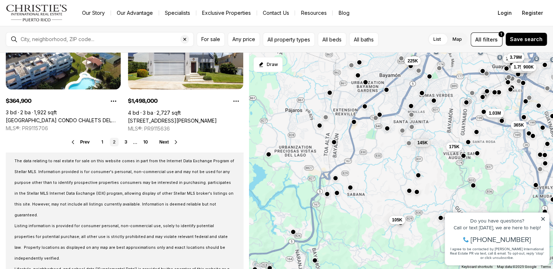
click at [176, 141] on icon at bounding box center [176, 142] width 6 height 6
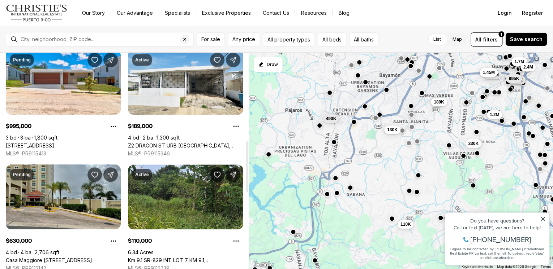
scroll to position [377, 0]
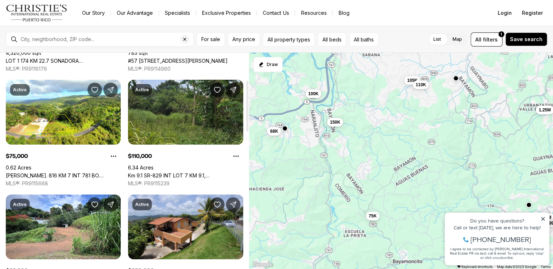
scroll to position [116, 0]
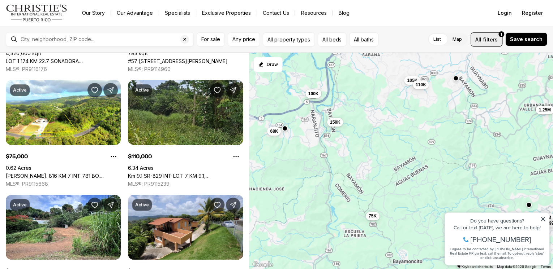
click at [490, 41] on span "filters" at bounding box center [490, 40] width 15 height 8
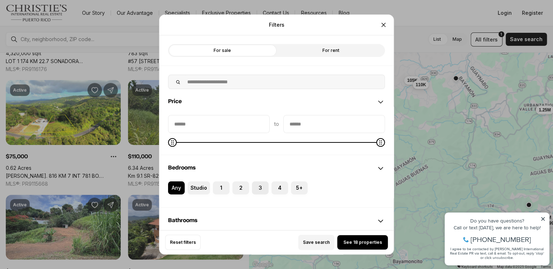
click at [259, 188] on label "3" at bounding box center [260, 188] width 17 height 13
click at [259, 188] on button "3" at bounding box center [255, 185] width 7 height 7
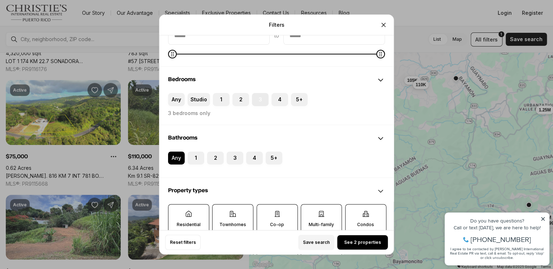
scroll to position [89, 0]
click at [214, 156] on button "2" at bounding box center [210, 154] width 7 height 7
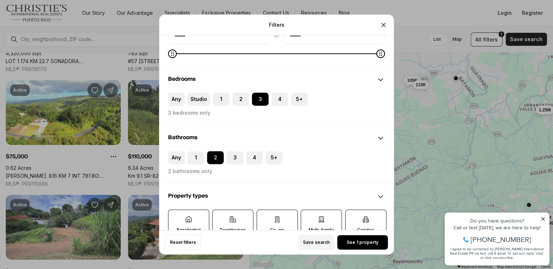
click at [186, 218] on icon at bounding box center [188, 219] width 7 height 7
click at [176, 217] on button "Residential" at bounding box center [171, 213] width 7 height 7
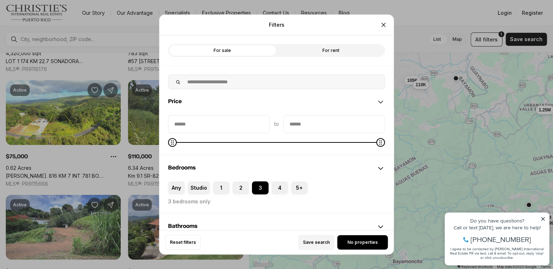
click at [229, 49] on label "For sale" at bounding box center [222, 50] width 108 height 13
click at [215, 51] on label "For sale" at bounding box center [222, 50] width 108 height 13
click at [383, 26] on icon "Close" at bounding box center [383, 24] width 7 height 7
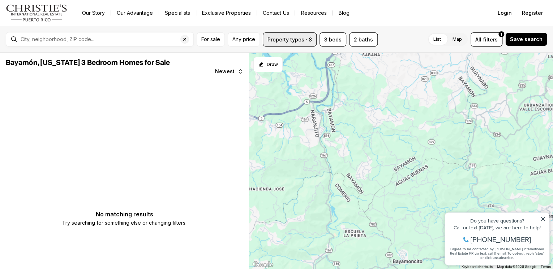
click at [311, 39] on button "Property types · 8" at bounding box center [290, 40] width 54 height 14
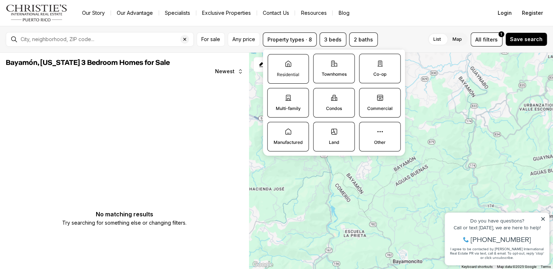
click at [289, 68] on label "Residential" at bounding box center [287, 69] width 41 height 30
click at [275, 62] on button "Residential" at bounding box center [271, 58] width 7 height 7
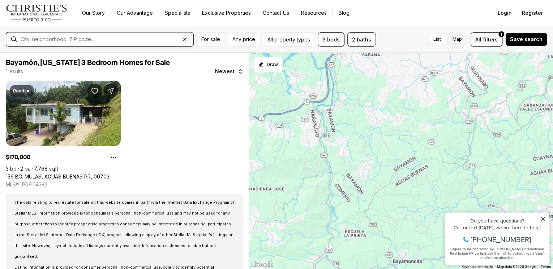
click at [105, 39] on input "text" at bounding box center [106, 39] width 170 height 6
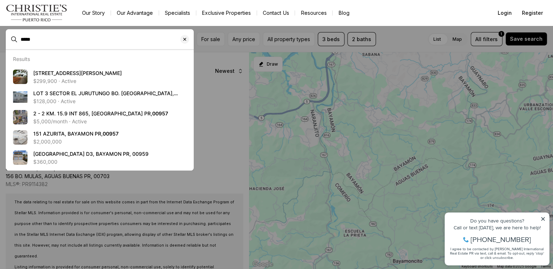
type input "*****"
